Goal: Information Seeking & Learning: Learn about a topic

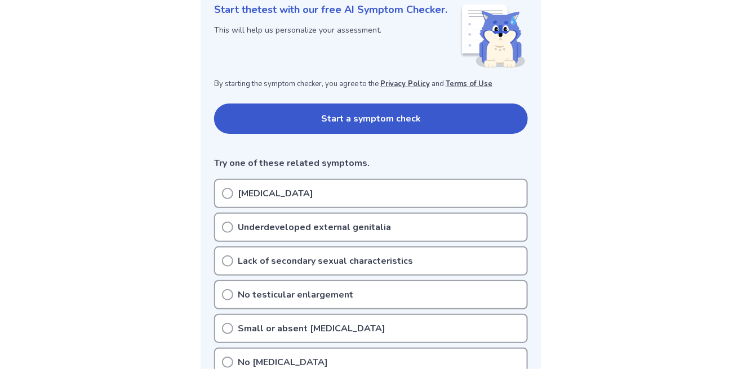
scroll to position [159, 0]
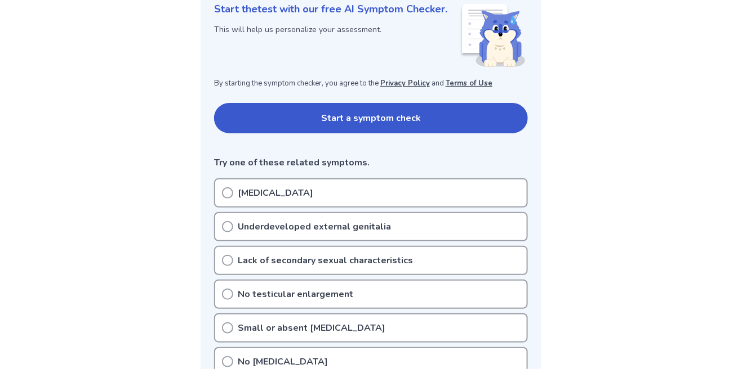
click at [463, 111] on button "Start a symptom check" at bounding box center [371, 118] width 314 height 30
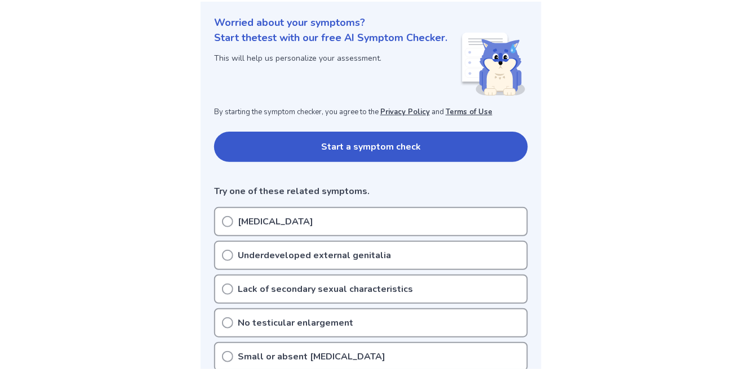
scroll to position [125, 0]
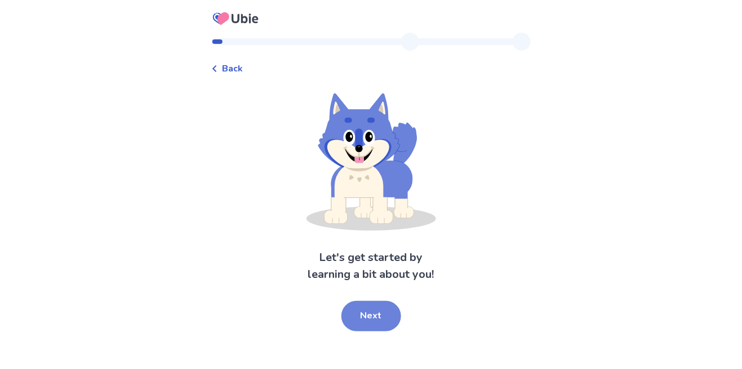
click at [368, 309] on button "Next" at bounding box center [371, 316] width 60 height 30
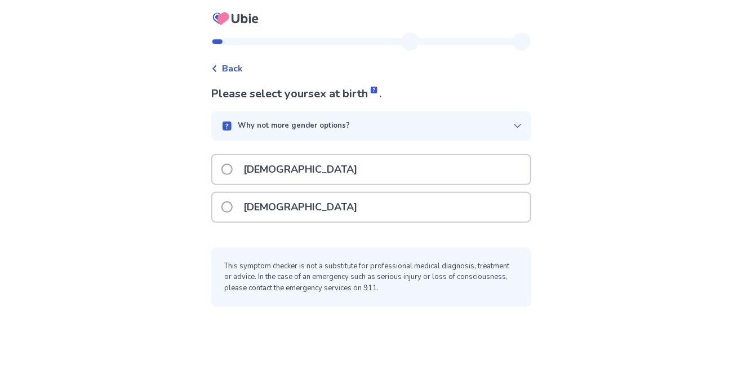
click at [409, 167] on div "Male" at bounding box center [371, 169] width 318 height 29
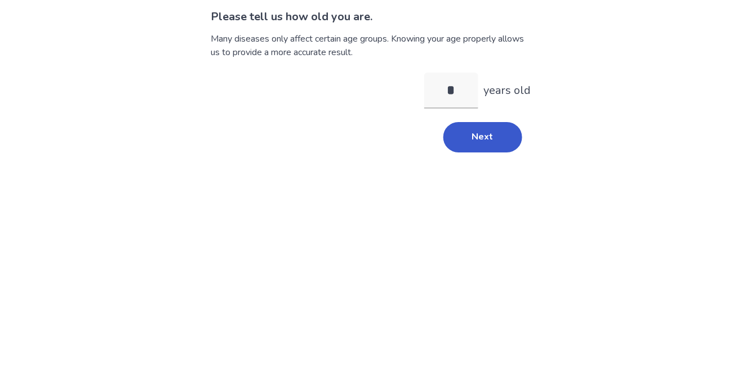
type input "**"
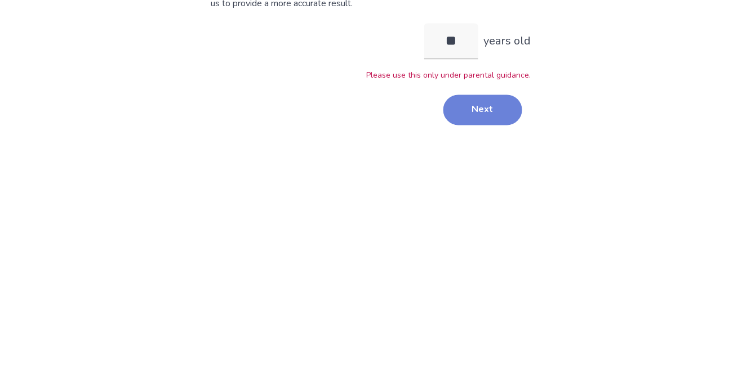
click at [477, 233] on button "Next" at bounding box center [482, 236] width 79 height 30
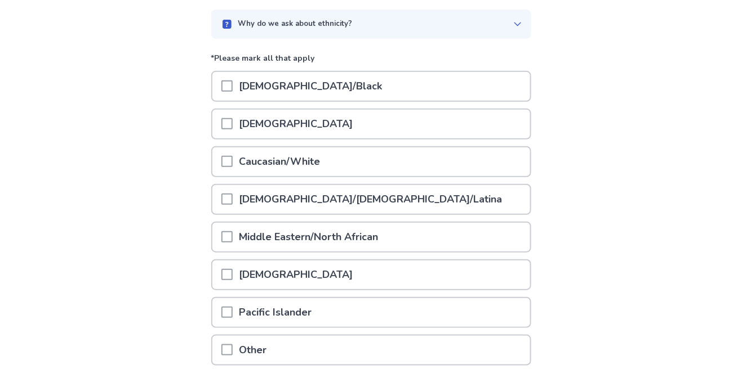
scroll to position [101, 0]
click at [453, 245] on div "Middle Eastern/North African" at bounding box center [371, 238] width 318 height 29
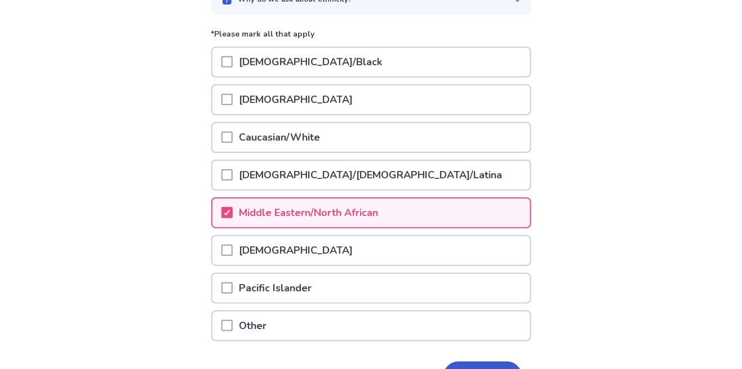
scroll to position [143, 0]
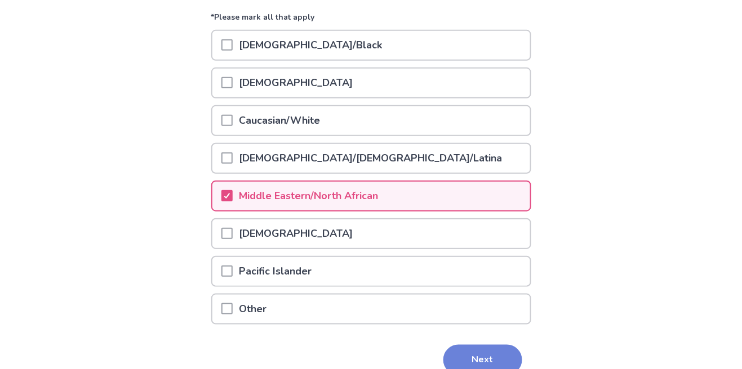
click at [483, 359] on button "Next" at bounding box center [482, 360] width 79 height 30
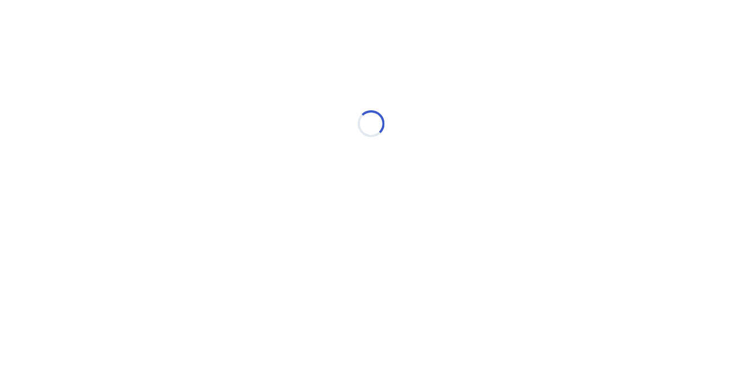
scroll to position [0, 0]
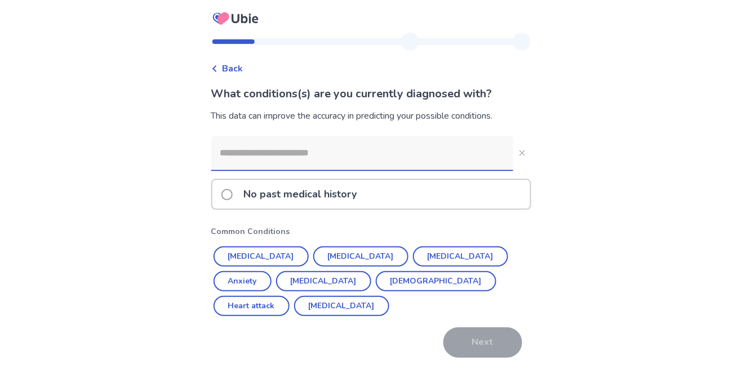
scroll to position [8, 0]
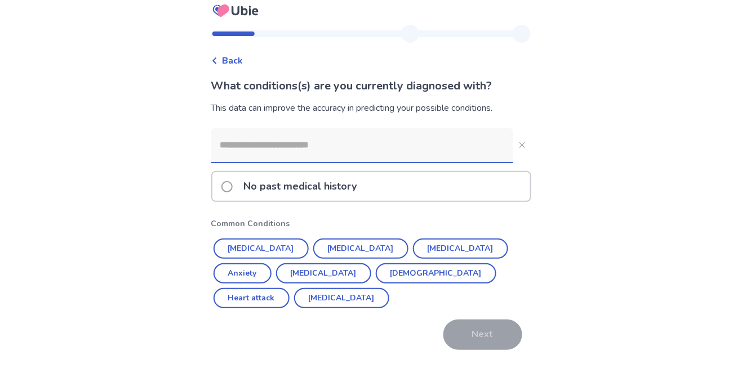
click at [485, 188] on div "No past medical history" at bounding box center [371, 186] width 318 height 29
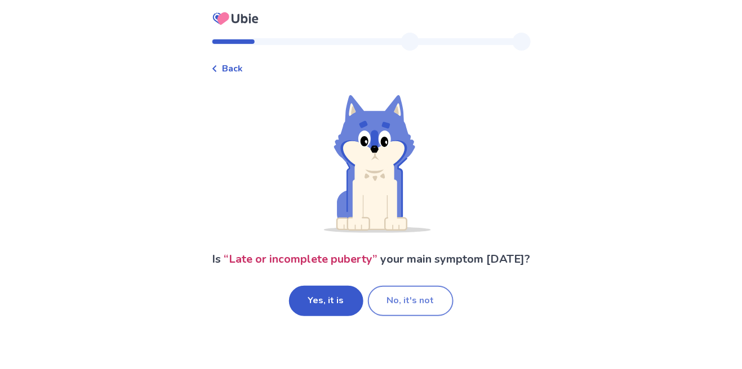
click at [426, 305] on button "No, it's not" at bounding box center [411, 301] width 86 height 30
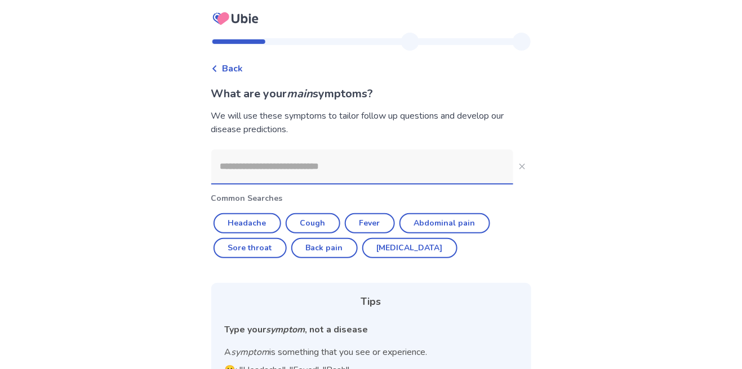
click at [236, 71] on span "Back" at bounding box center [232, 69] width 21 height 14
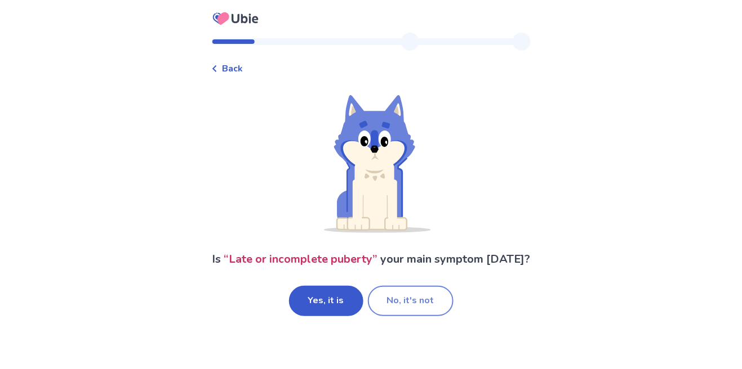
click at [422, 316] on button "No, it's not" at bounding box center [411, 301] width 86 height 30
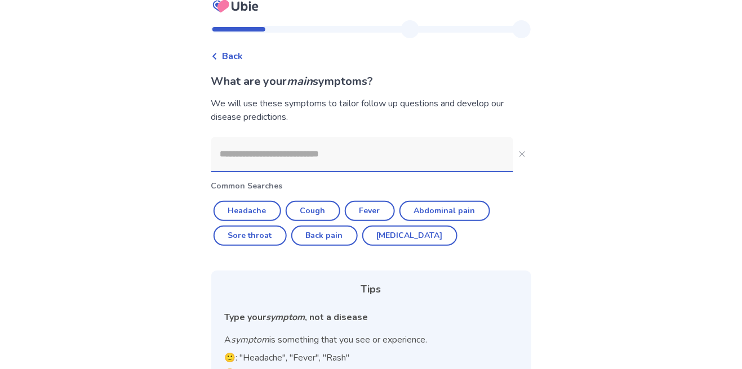
scroll to position [68, 0]
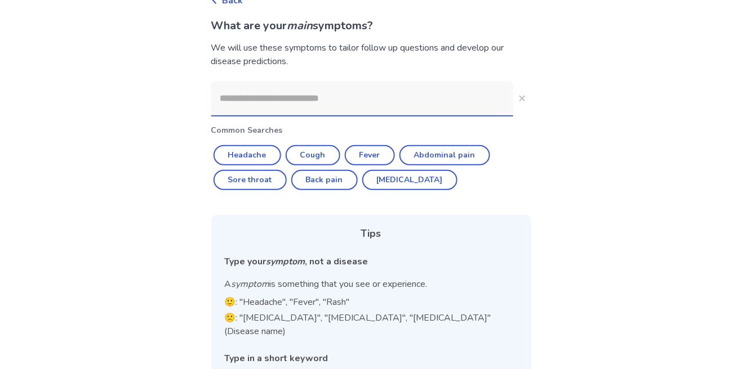
click at [427, 105] on input at bounding box center [362, 99] width 302 height 34
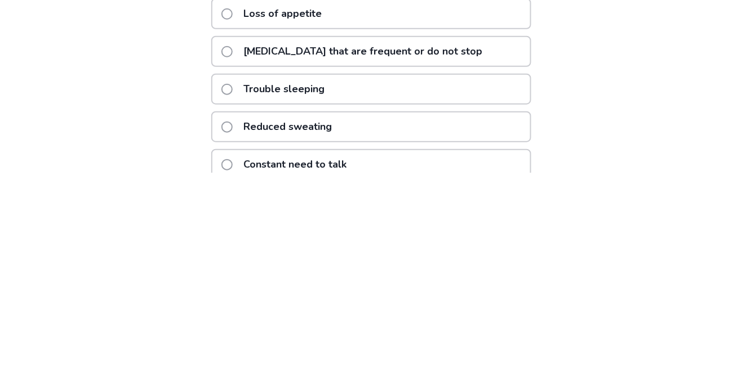
scroll to position [53, 0]
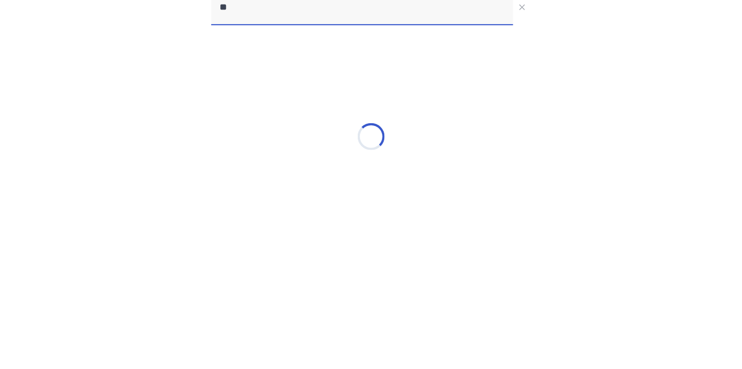
type input "*"
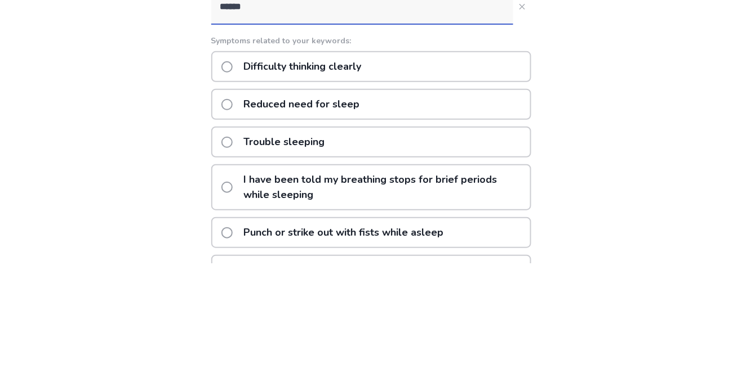
type input "******"
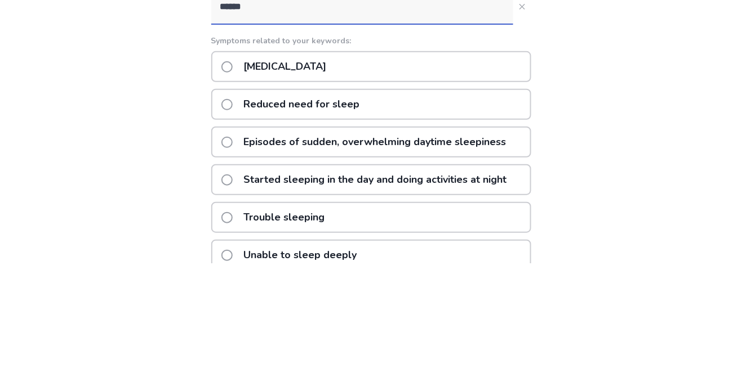
click at [432, 168] on div "Excessive daytime sleepiness" at bounding box center [371, 173] width 320 height 31
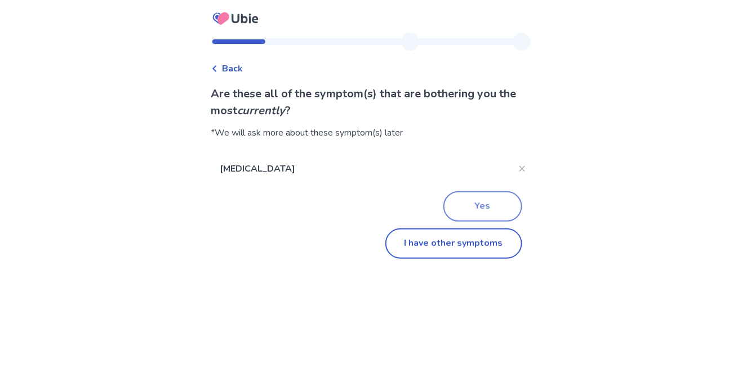
click at [455, 212] on button "Yes" at bounding box center [482, 206] width 79 height 30
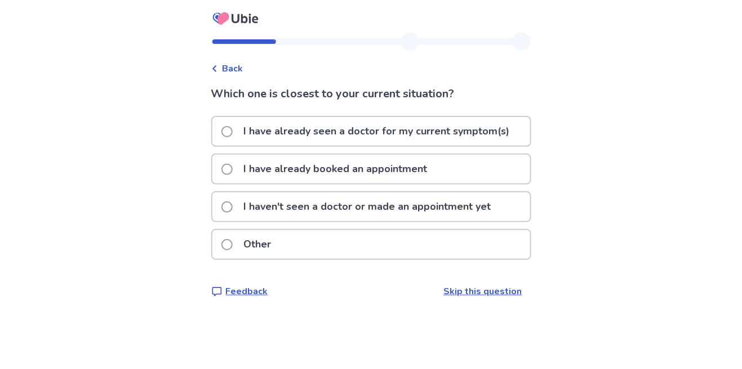
click at [459, 203] on p "I haven't seen a doctor or made an appointment yet" at bounding box center [367, 207] width 261 height 29
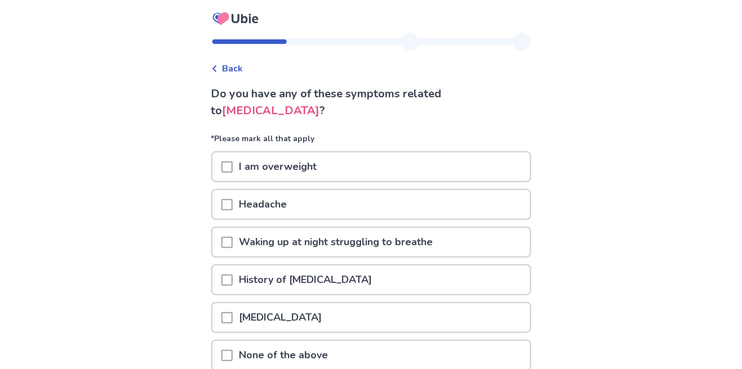
click at [216, 68] on icon at bounding box center [214, 68] width 4 height 7
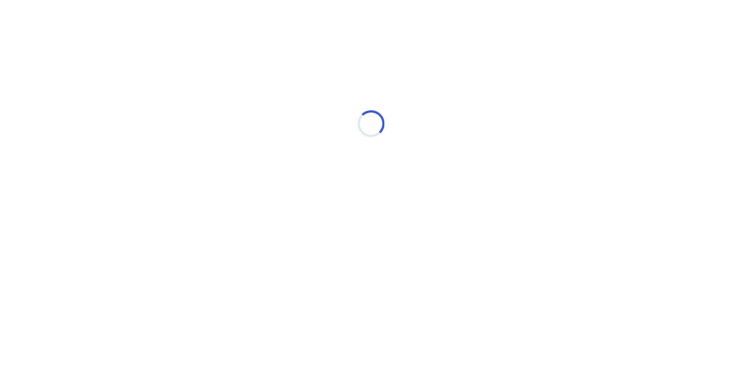
click at [230, 66] on div "Loading..." at bounding box center [371, 123] width 320 height 225
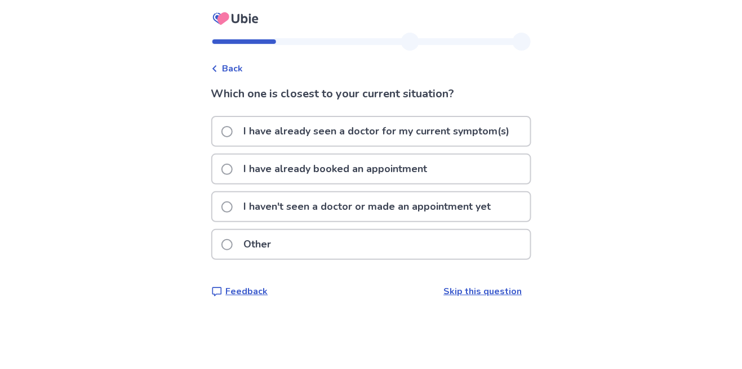
click at [234, 62] on span "Back" at bounding box center [232, 69] width 21 height 14
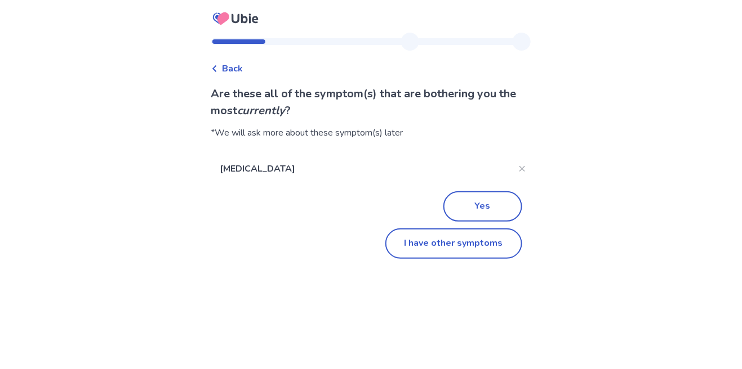
click at [230, 69] on span "Back" at bounding box center [232, 69] width 21 height 14
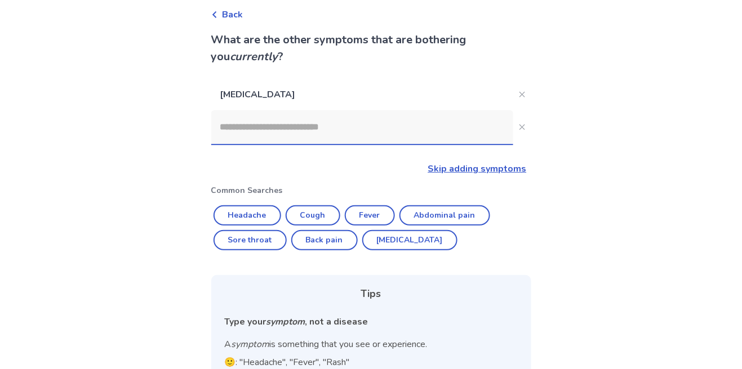
click at [235, 20] on span "Back" at bounding box center [232, 15] width 21 height 14
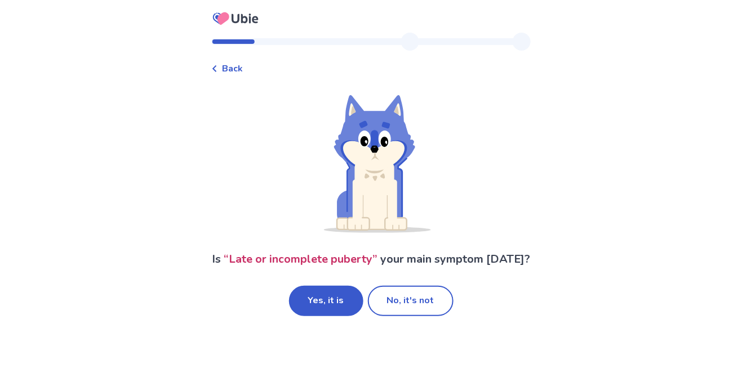
click at [229, 69] on div "Back" at bounding box center [227, 69] width 32 height 14
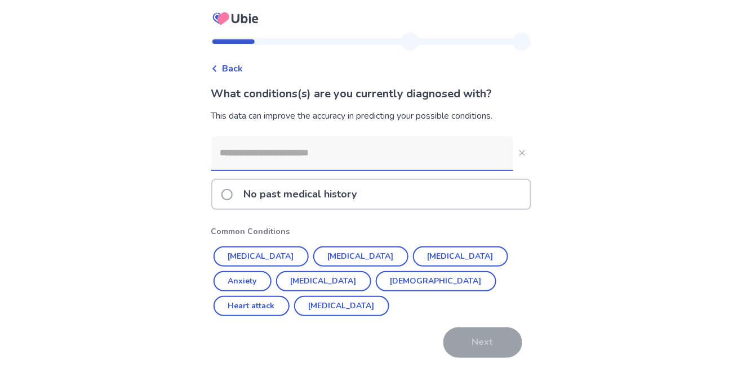
click at [234, 73] on span "Back" at bounding box center [232, 69] width 21 height 14
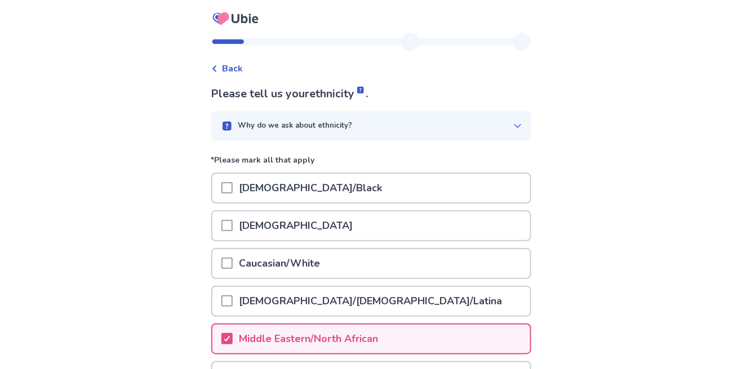
click at [236, 66] on span "Back" at bounding box center [232, 69] width 21 height 14
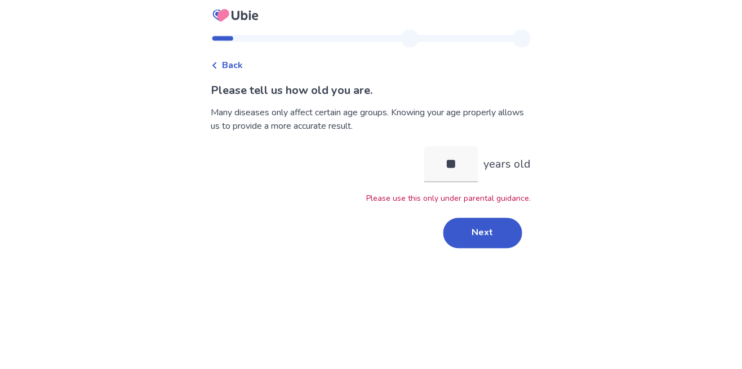
click at [234, 70] on span "Back" at bounding box center [232, 69] width 21 height 14
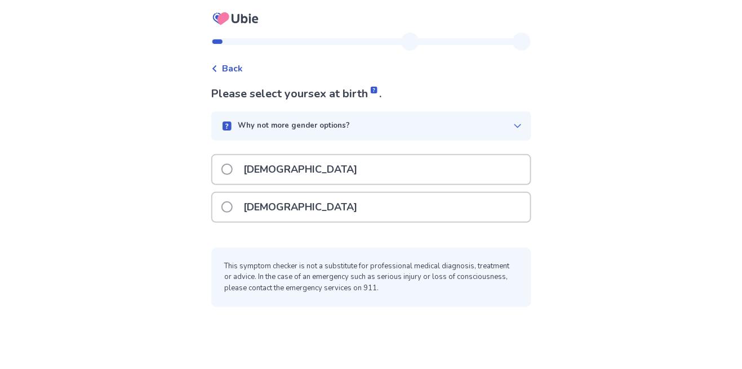
click at [218, 68] on icon at bounding box center [214, 68] width 7 height 7
